Goal: Transaction & Acquisition: Purchase product/service

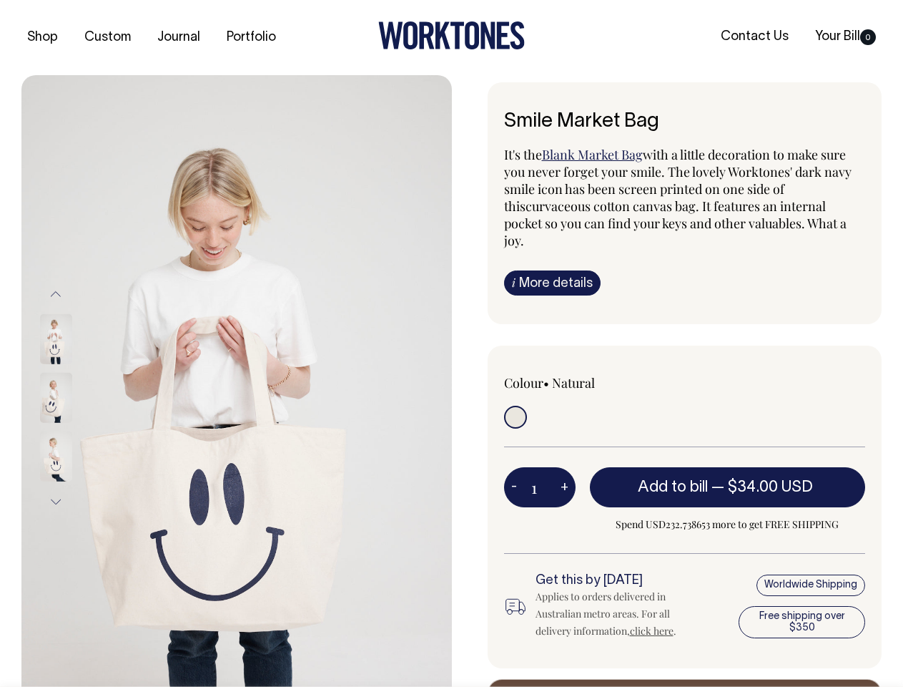
click at [237, 381] on img at bounding box center [236, 397] width 431 height 645
click at [75, 397] on div at bounding box center [75, 397] width 72 height 59
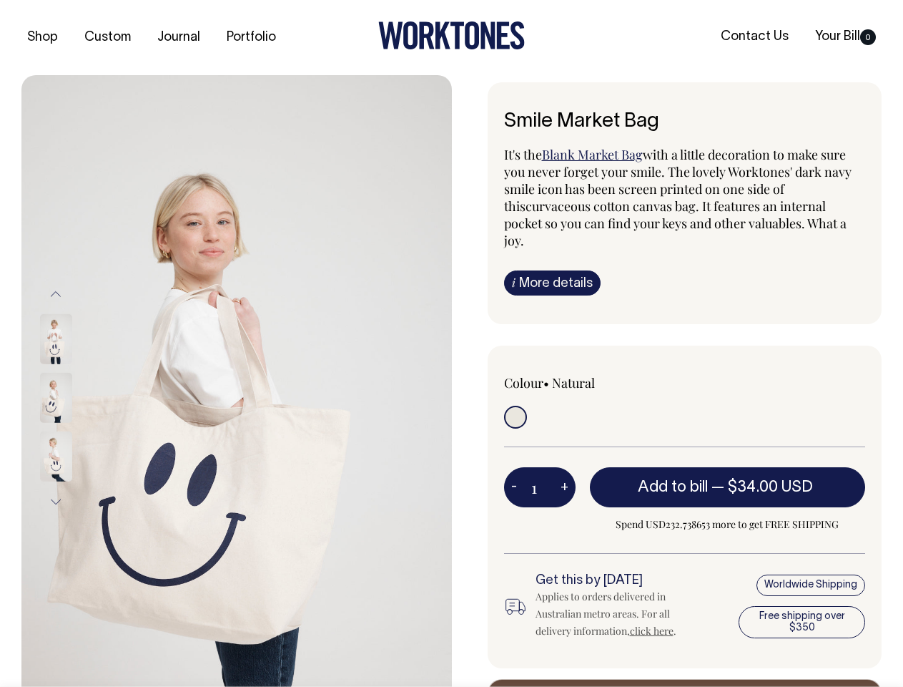
click at [56, 293] on button "Previous" at bounding box center [55, 294] width 21 height 32
click at [75, 427] on div at bounding box center [75, 456] width 72 height 59
click at [56, 501] on button "Next" at bounding box center [55, 502] width 21 height 32
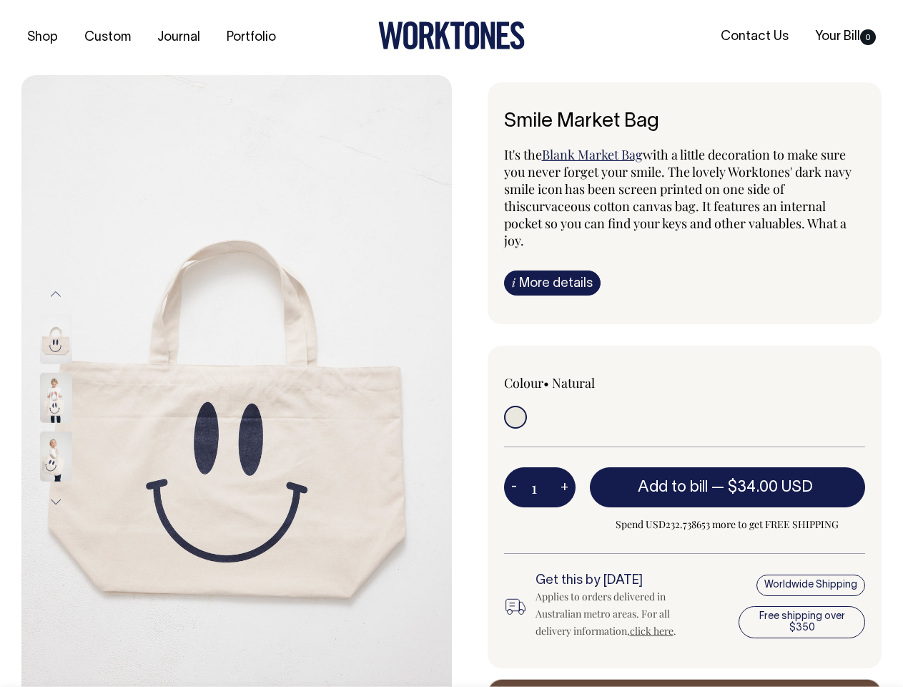
click at [514, 473] on button "-" at bounding box center [514, 487] width 20 height 29
click at [564, 473] on button "+" at bounding box center [565, 487] width 22 height 29
type input "2"
click at [728, 480] on span "— $34.00 USD" at bounding box center [764, 487] width 105 height 14
